Goal: Find specific page/section: Find specific page/section

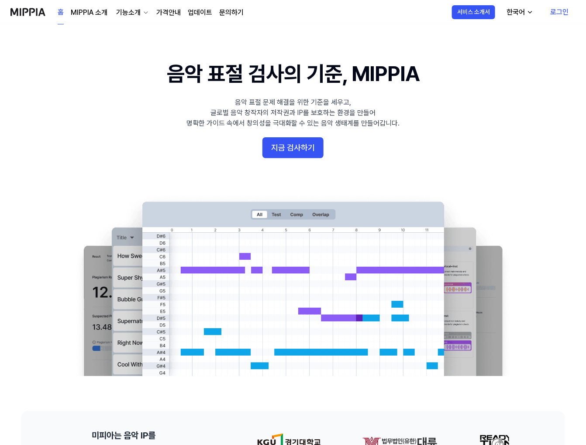
click at [182, 7] on div "홈 MIPPIA 소개 기능소개 가격안내 업데이트 문의하기" at bounding box center [151, 12] width 186 height 24
click at [185, 7] on div "홈 MIPPIA 소개 기능소개 가격안내 업데이트 문의하기" at bounding box center [151, 12] width 186 height 24
click at [192, 16] on link "업데이트" at bounding box center [200, 12] width 24 height 10
